Goal: Find specific page/section: Find specific page/section

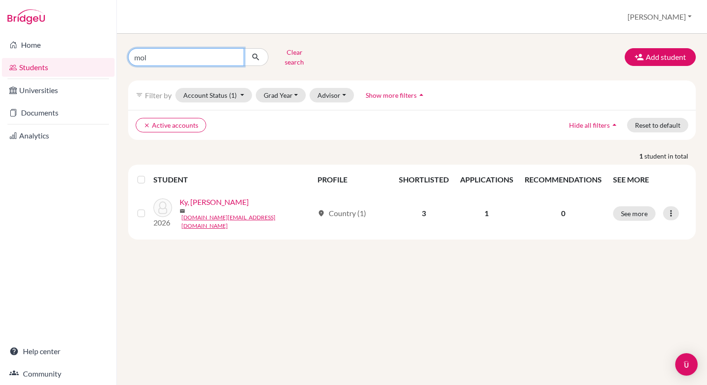
click at [142, 54] on input "mol" at bounding box center [186, 57] width 116 height 18
type input "eunb"
click button "submit" at bounding box center [256, 57] width 25 height 18
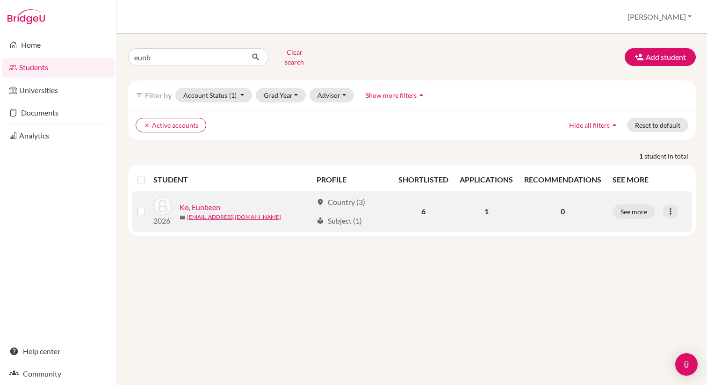
click at [202, 202] on link "Ko, Eunbeen" at bounding box center [200, 207] width 41 height 11
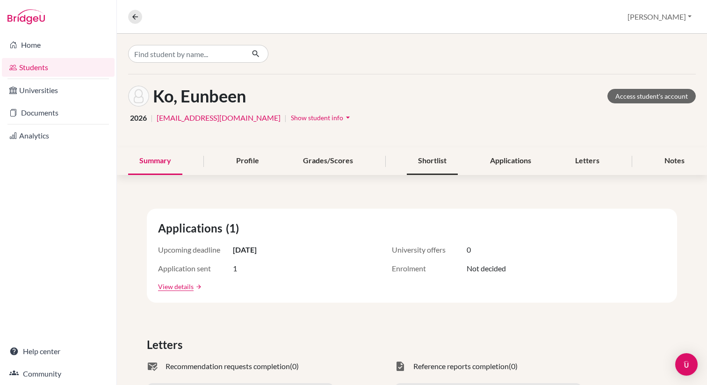
click at [436, 160] on div "Shortlist" at bounding box center [432, 161] width 51 height 28
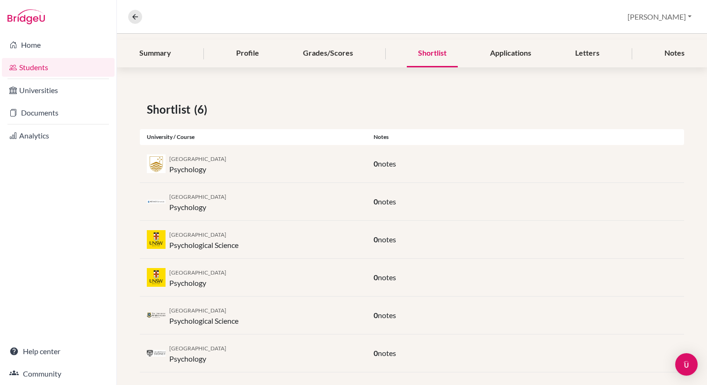
scroll to position [117, 0]
